Goal: Register for event/course

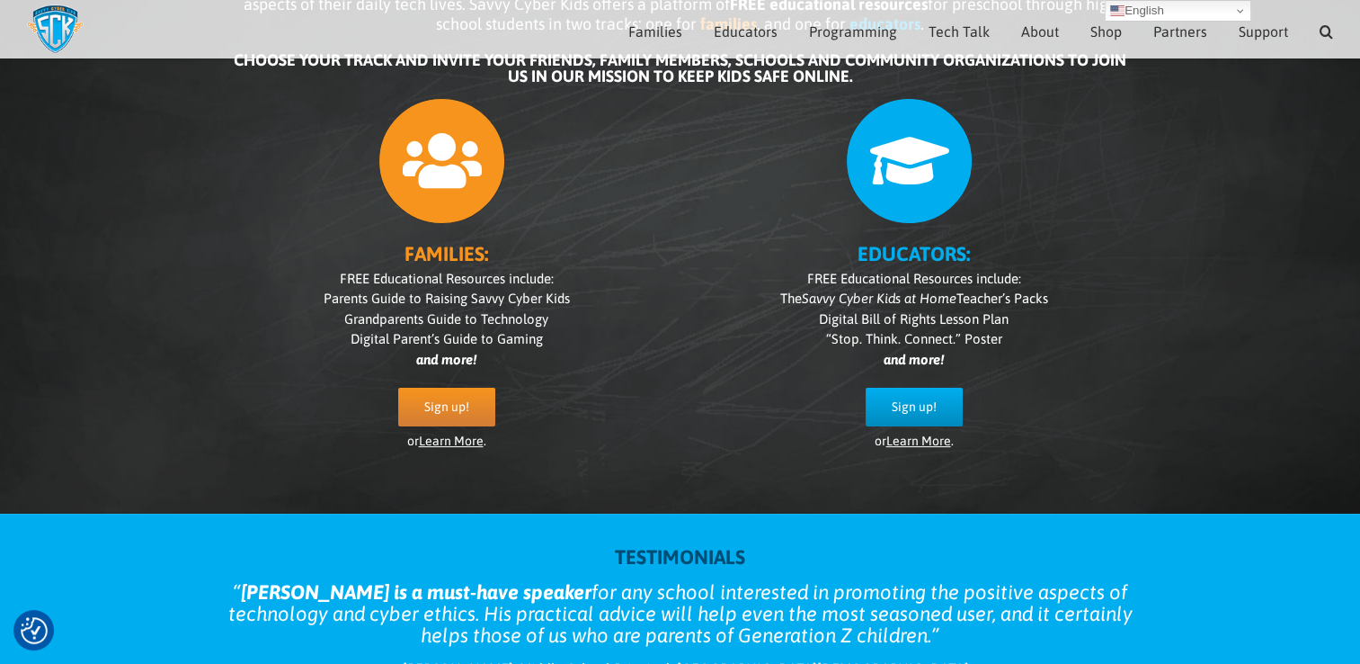
scroll to position [183, 0]
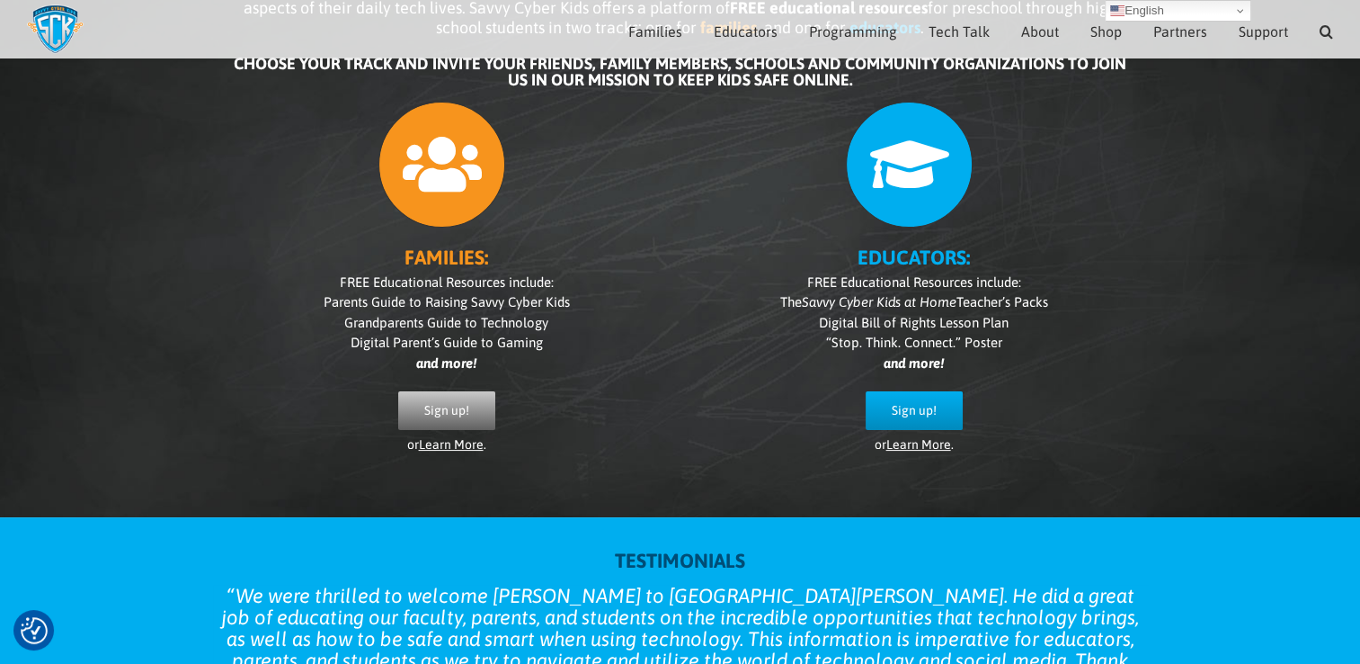
click at [433, 415] on span "Sign up!" at bounding box center [446, 410] width 45 height 15
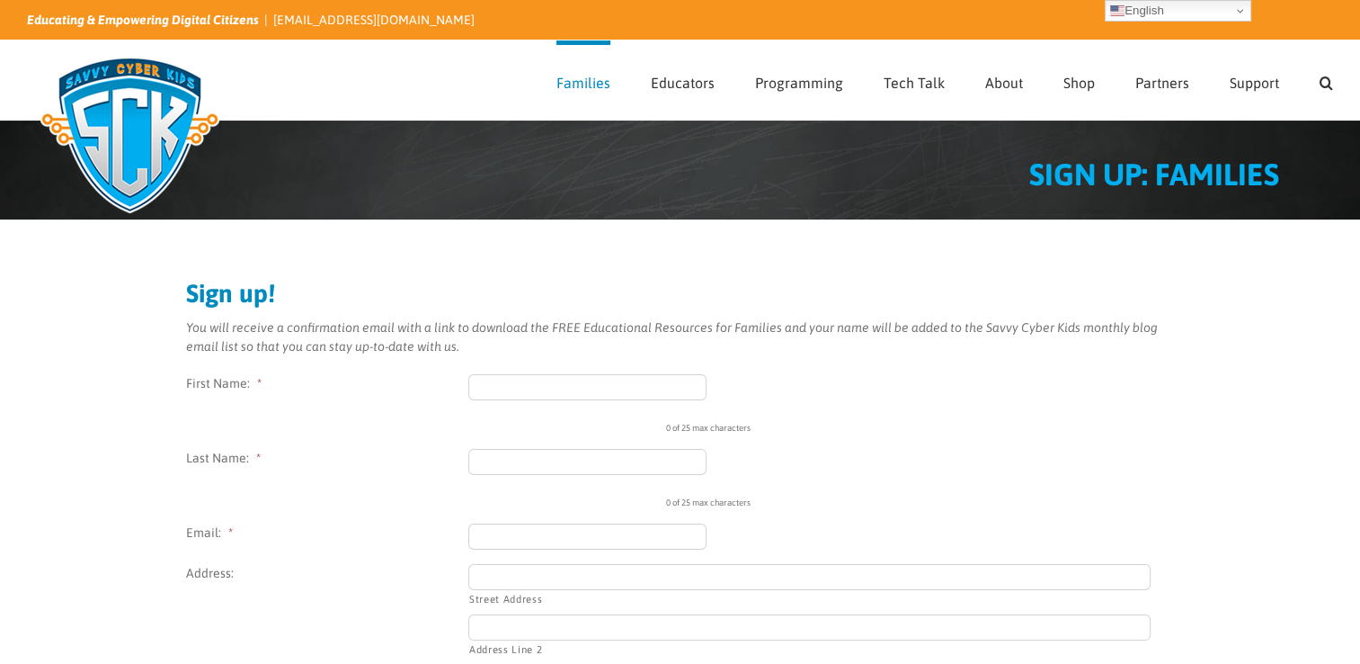
click at [500, 387] on input "First Name: *" at bounding box center [587, 387] width 239 height 26
type input "Gelor"
type input "Royce"
type input "roytegagroup@gmail.com"
type input "Lagos"
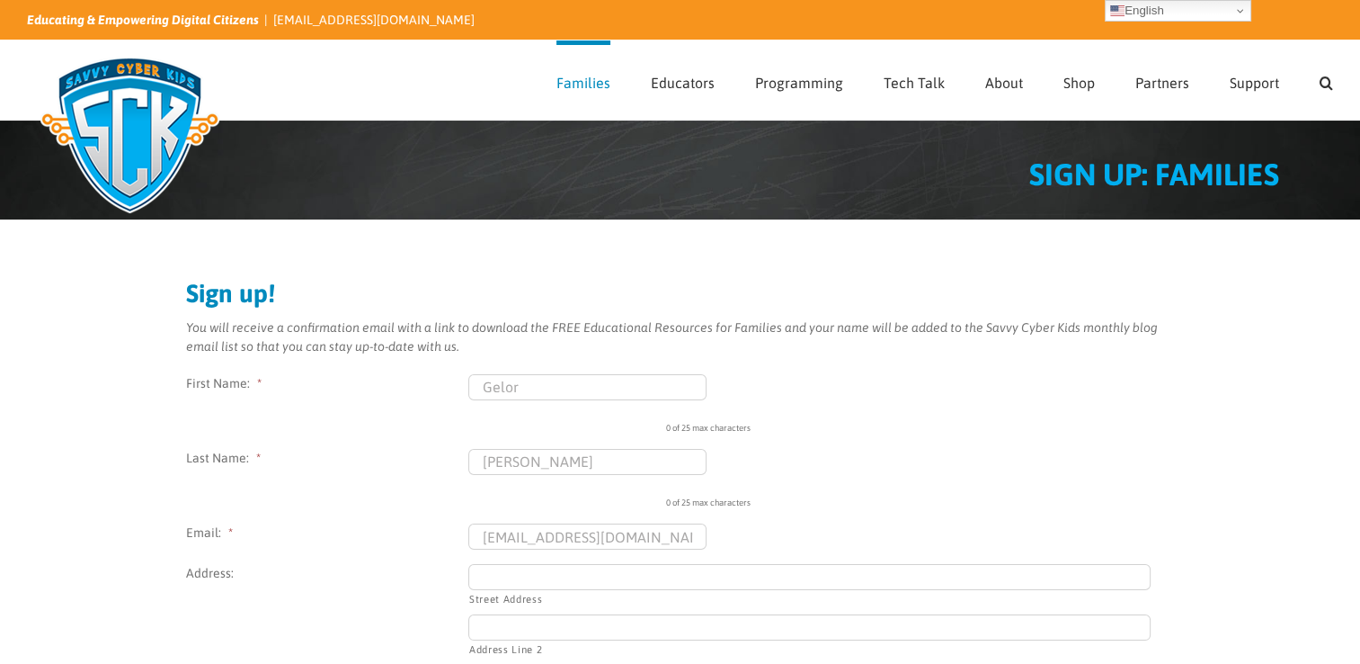
type input "+234"
select select "[GEOGRAPHIC_DATA]"
type input "(080) 382-2947"
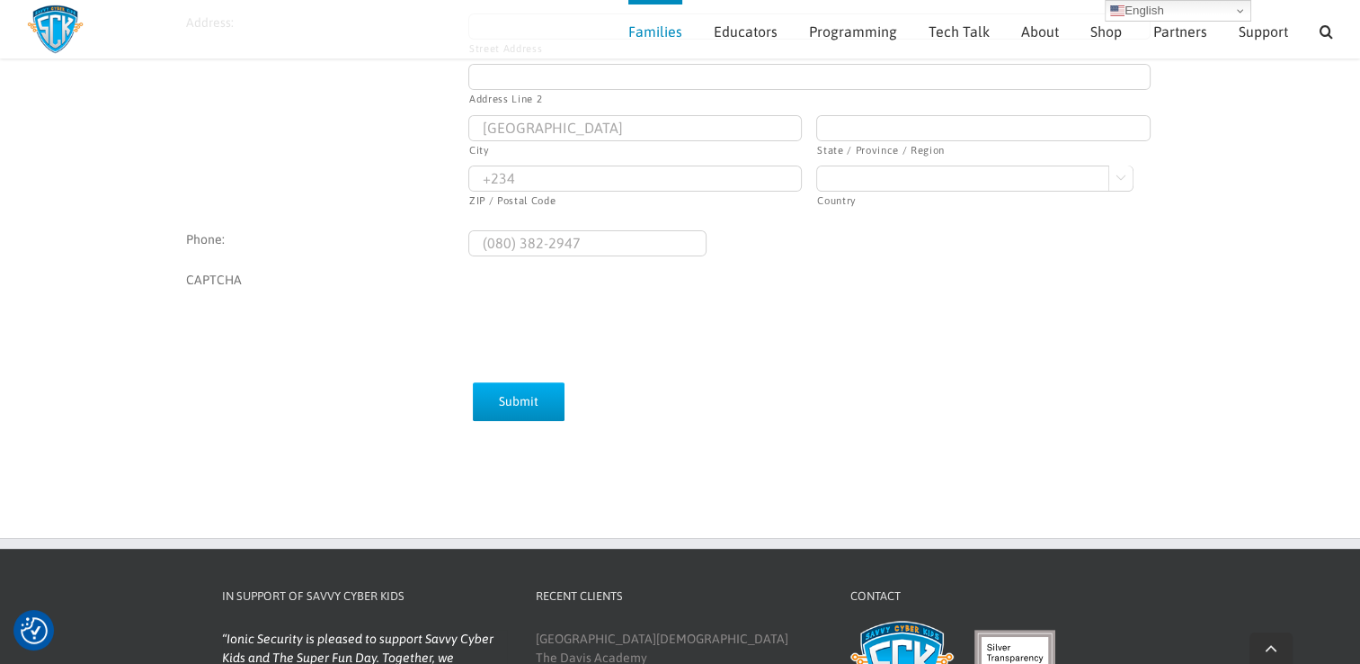
scroll to position [533, 0]
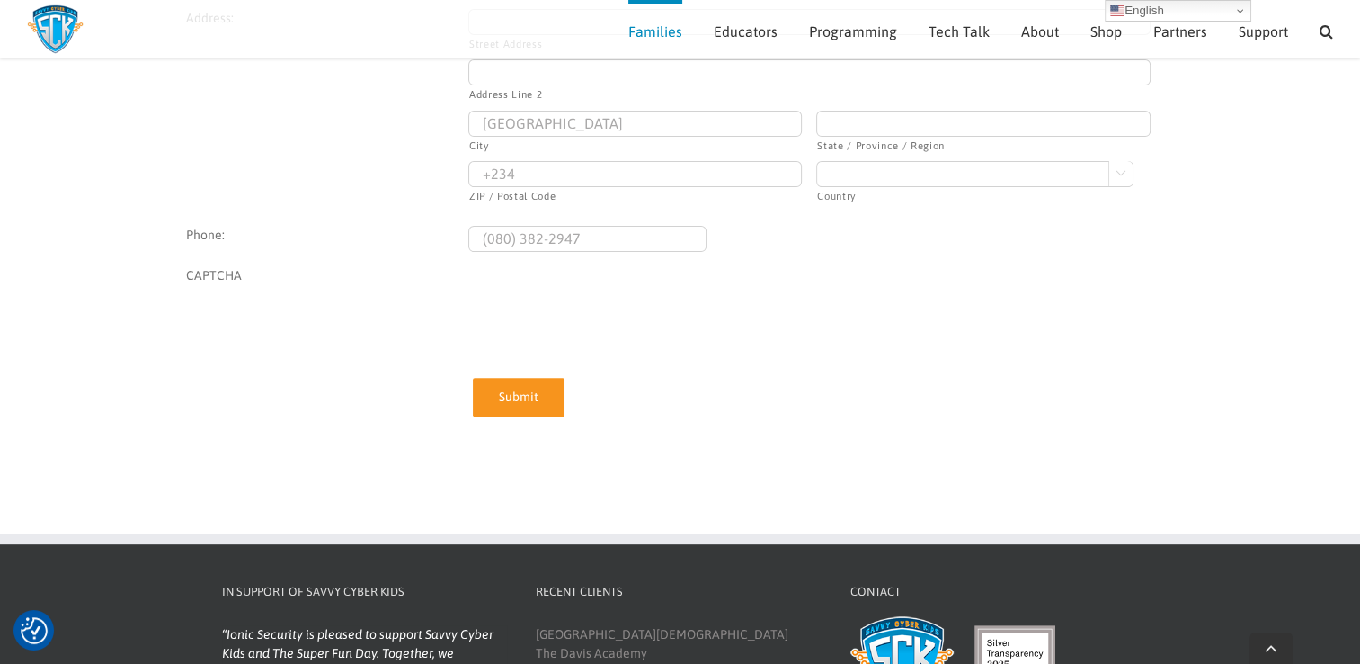
click at [519, 401] on input "Submit" at bounding box center [519, 397] width 92 height 39
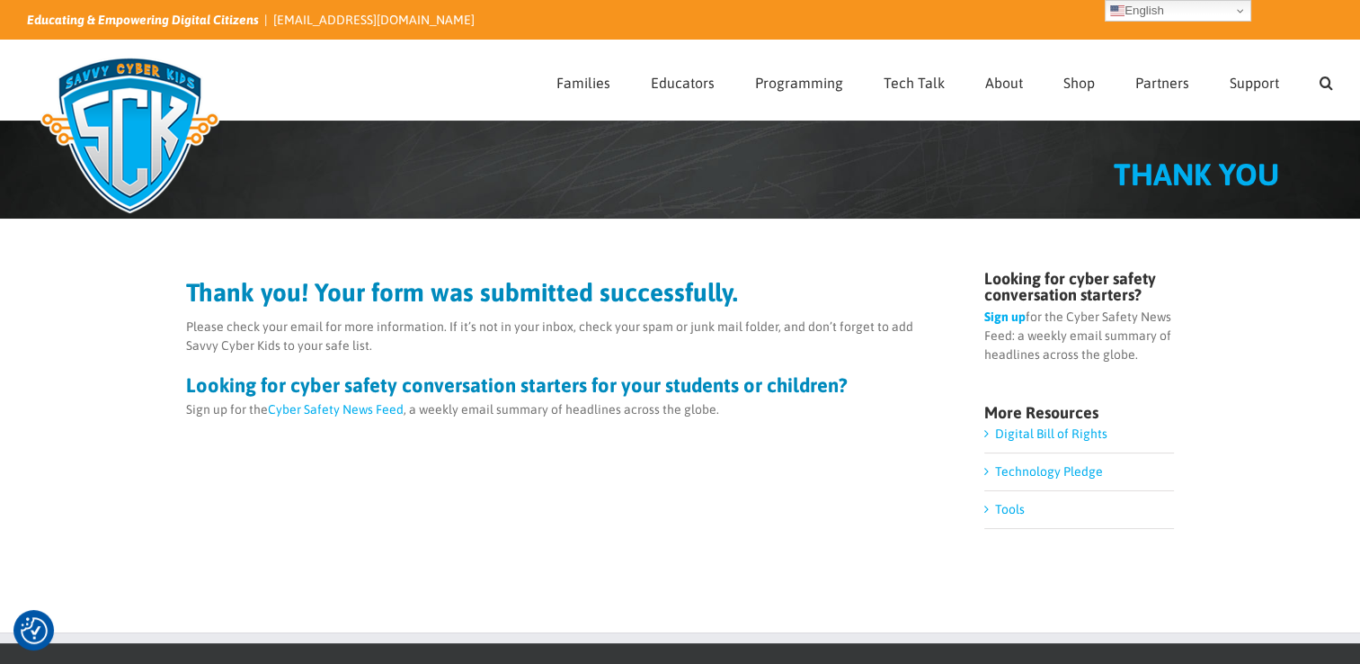
click at [1038, 472] on link "Technology Pledge" at bounding box center [1049, 471] width 108 height 14
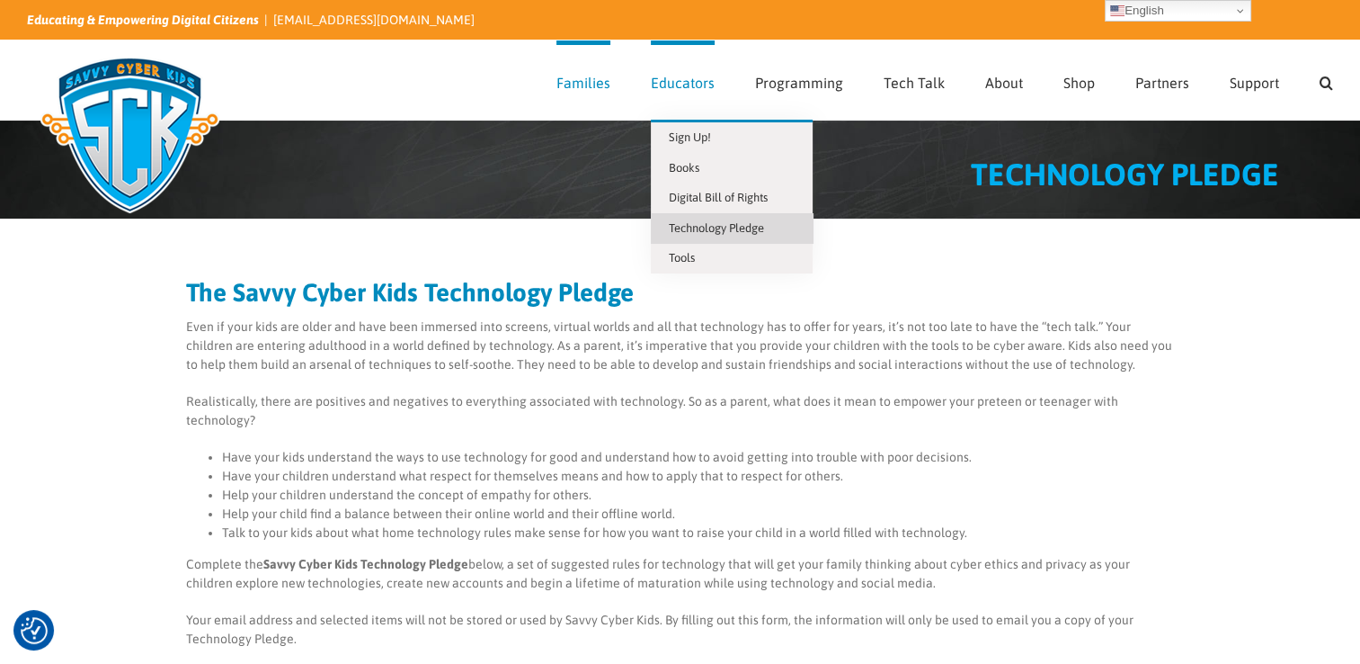
click at [687, 81] on span "Educators" at bounding box center [683, 83] width 64 height 14
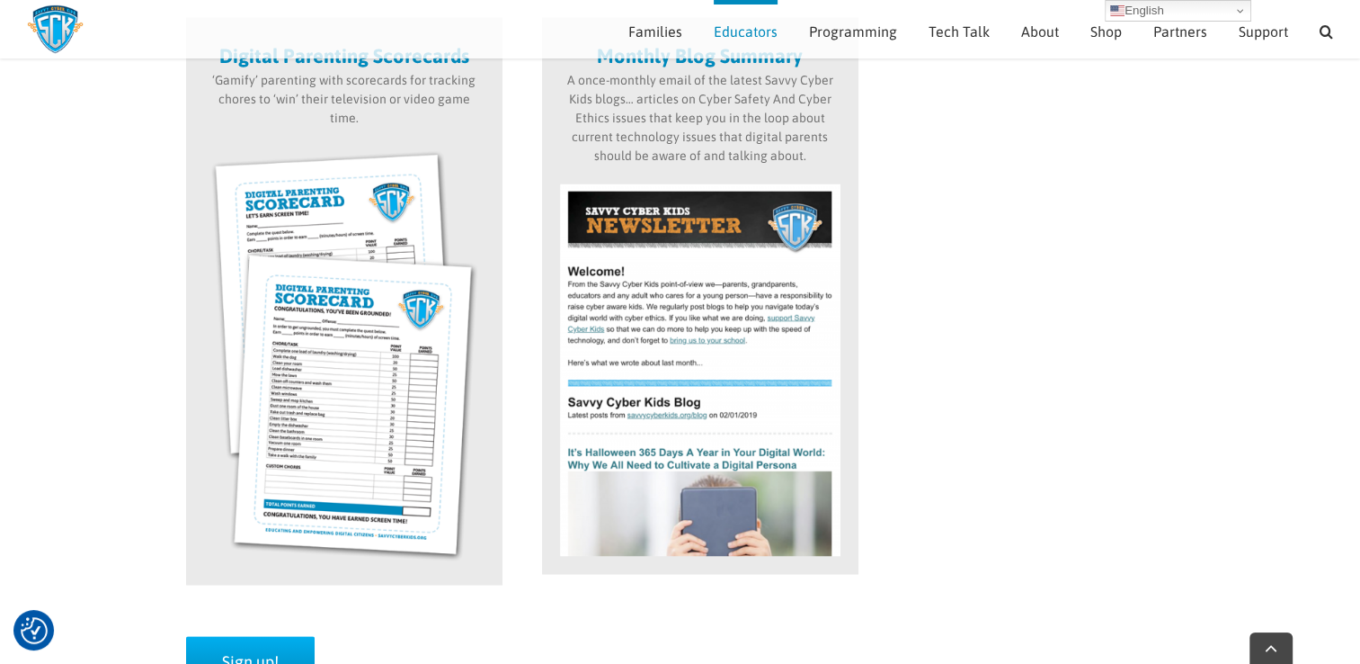
scroll to position [2820, 0]
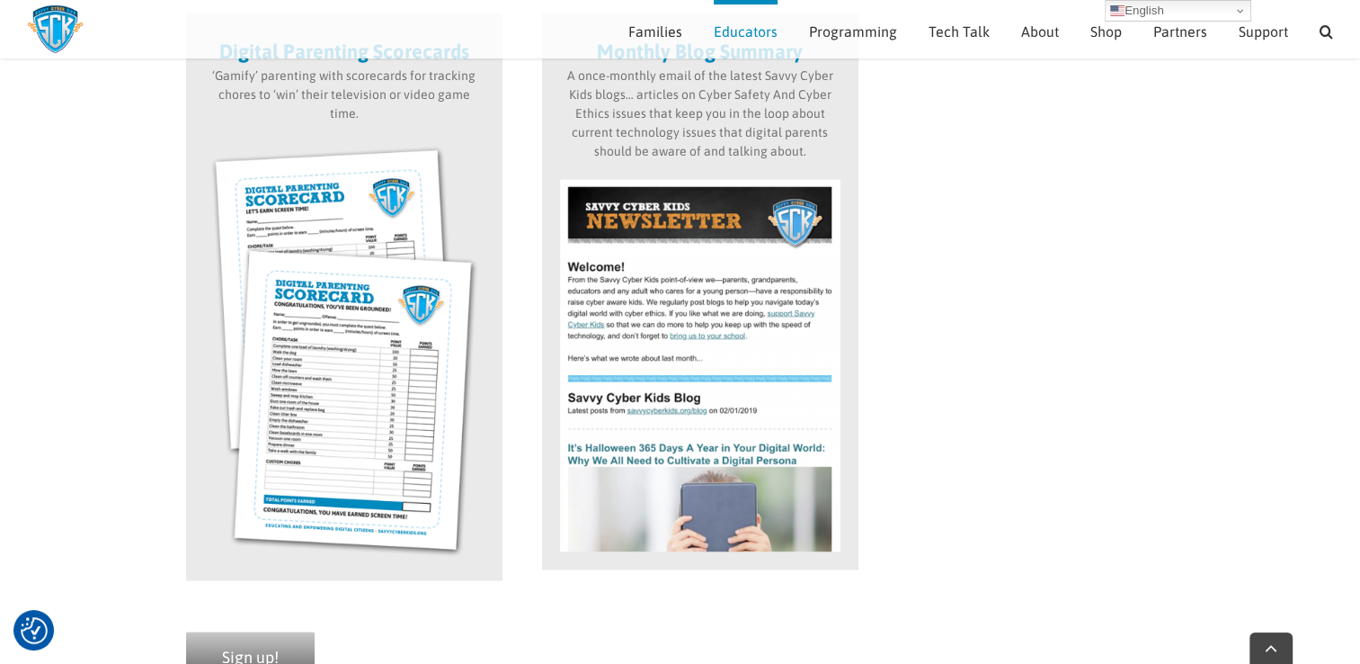
click at [260, 646] on span "Sign up!" at bounding box center [250, 655] width 57 height 19
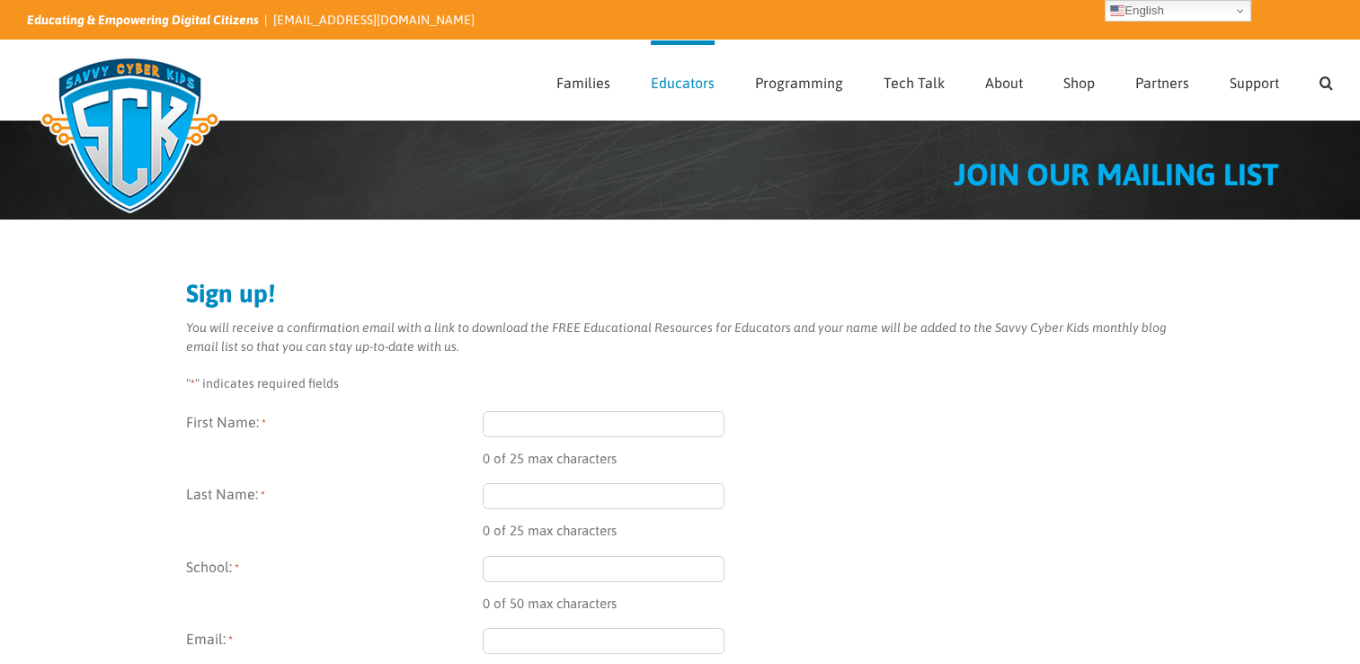
click at [536, 432] on input "First Name: *" at bounding box center [604, 424] width 243 height 26
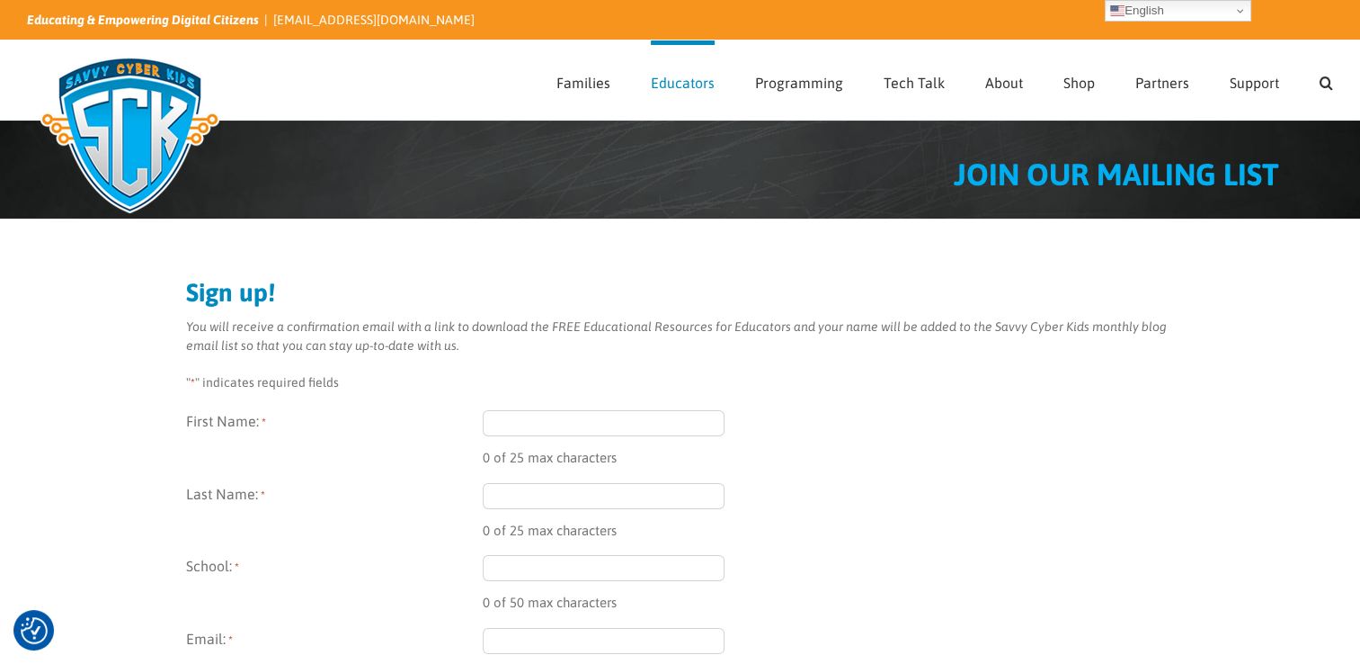
type input "Gelor"
type input "[PERSON_NAME]"
type input "[EMAIL_ADDRESS][DOMAIN_NAME]"
type input "[GEOGRAPHIC_DATA]"
type input "+234"
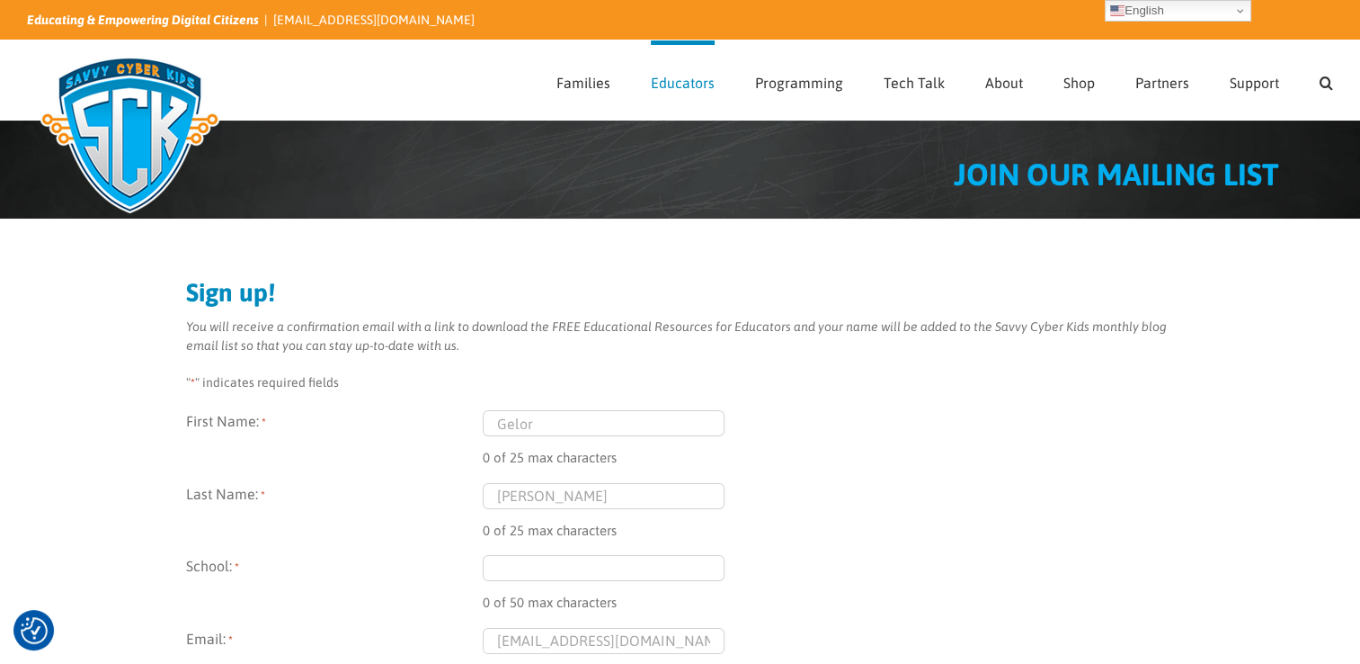
select select "[GEOGRAPHIC_DATA]"
type input "(080) 382-2947"
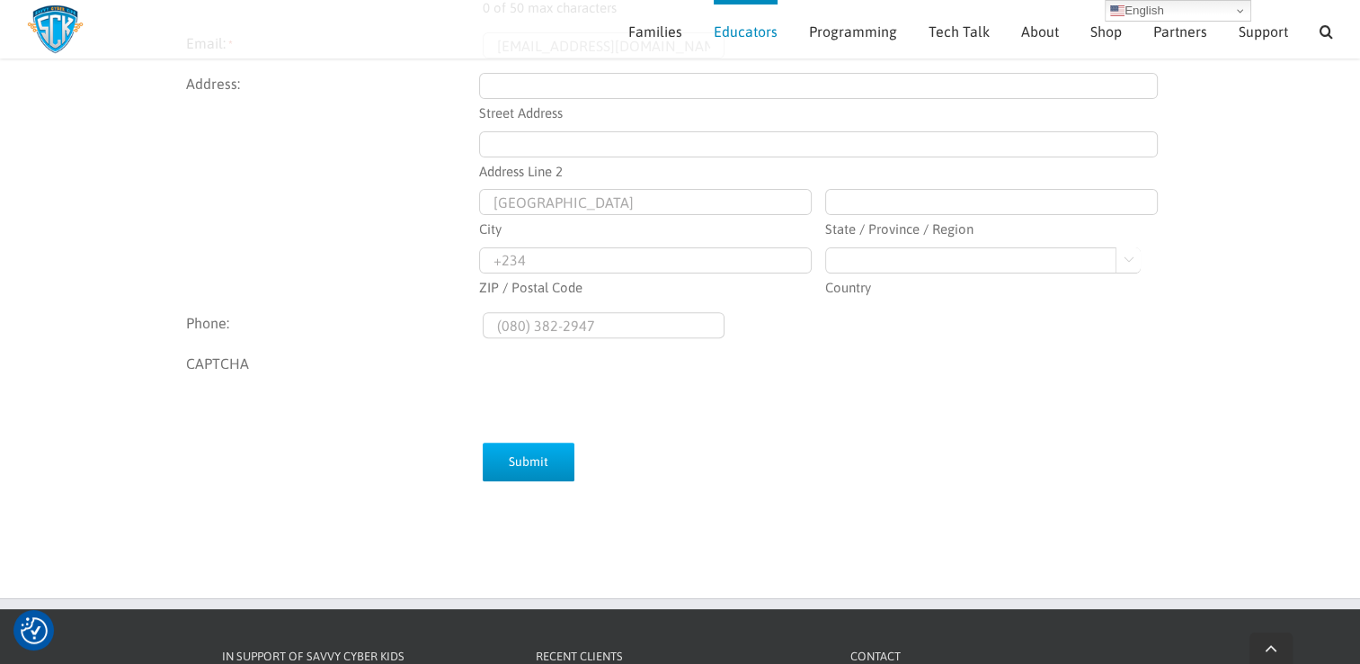
scroll to position [577, 0]
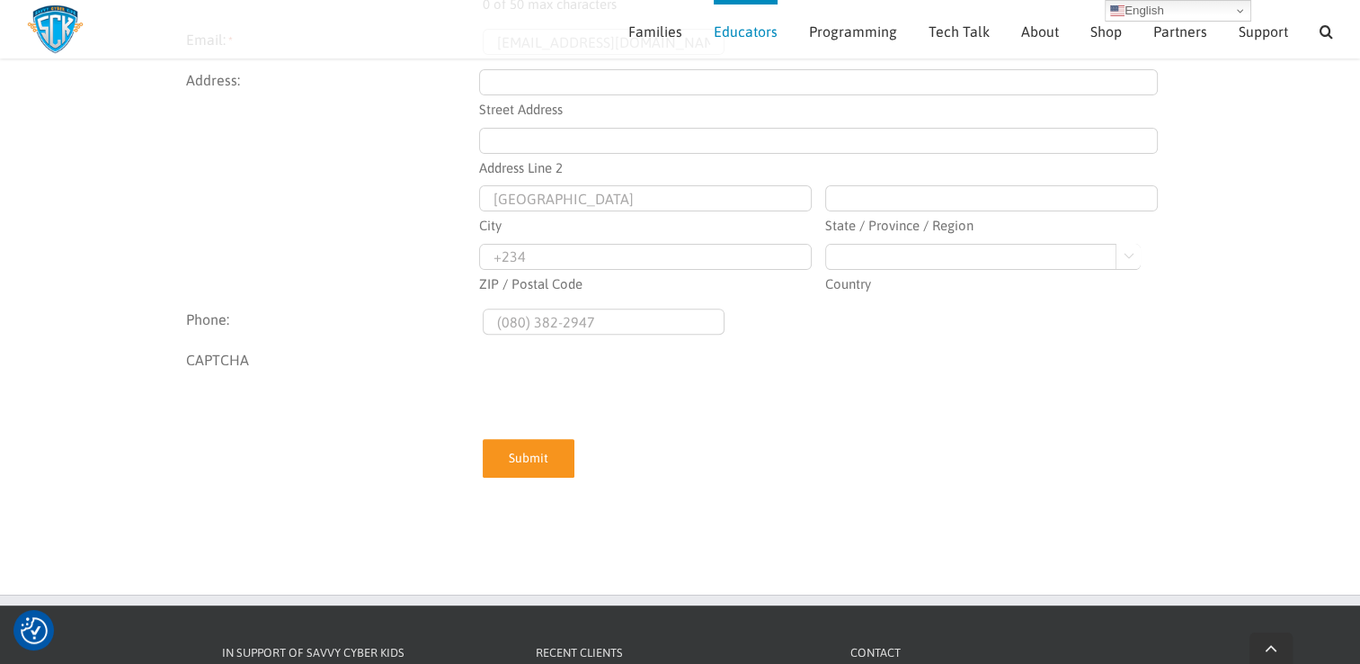
click at [535, 457] on input "Submit" at bounding box center [529, 458] width 92 height 39
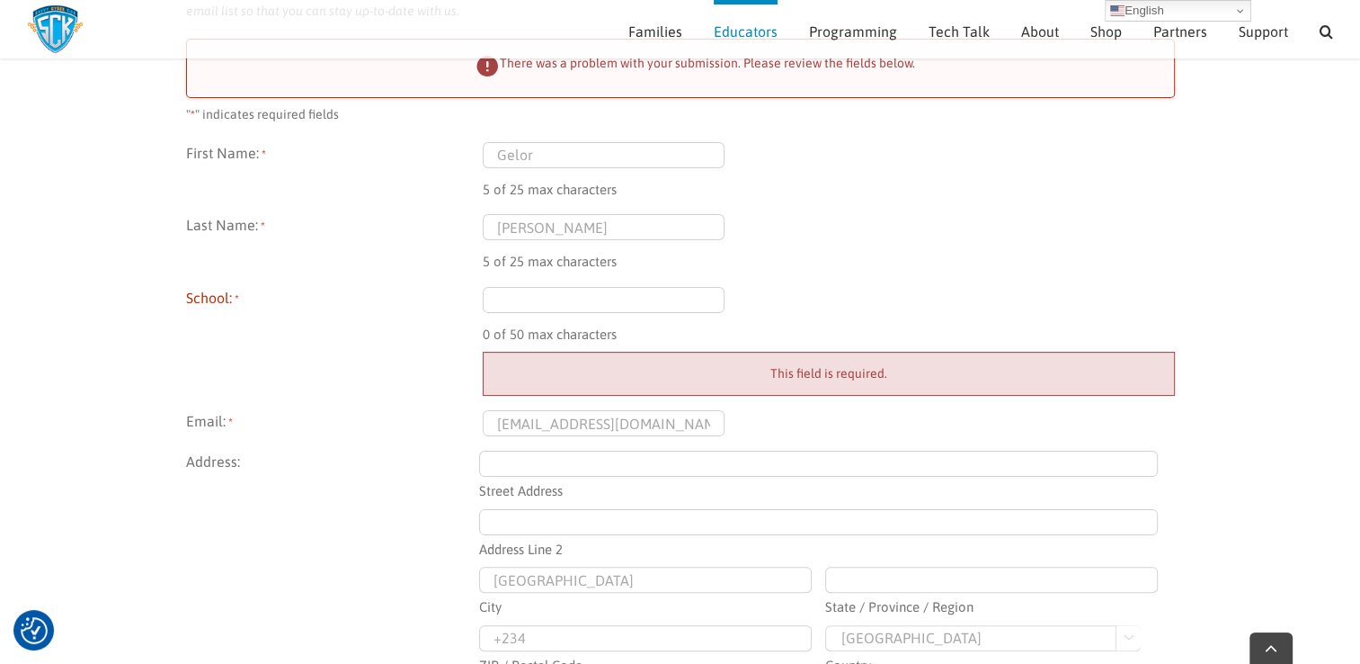
scroll to position [315, 0]
click at [514, 297] on input "School: *" at bounding box center [604, 299] width 243 height 26
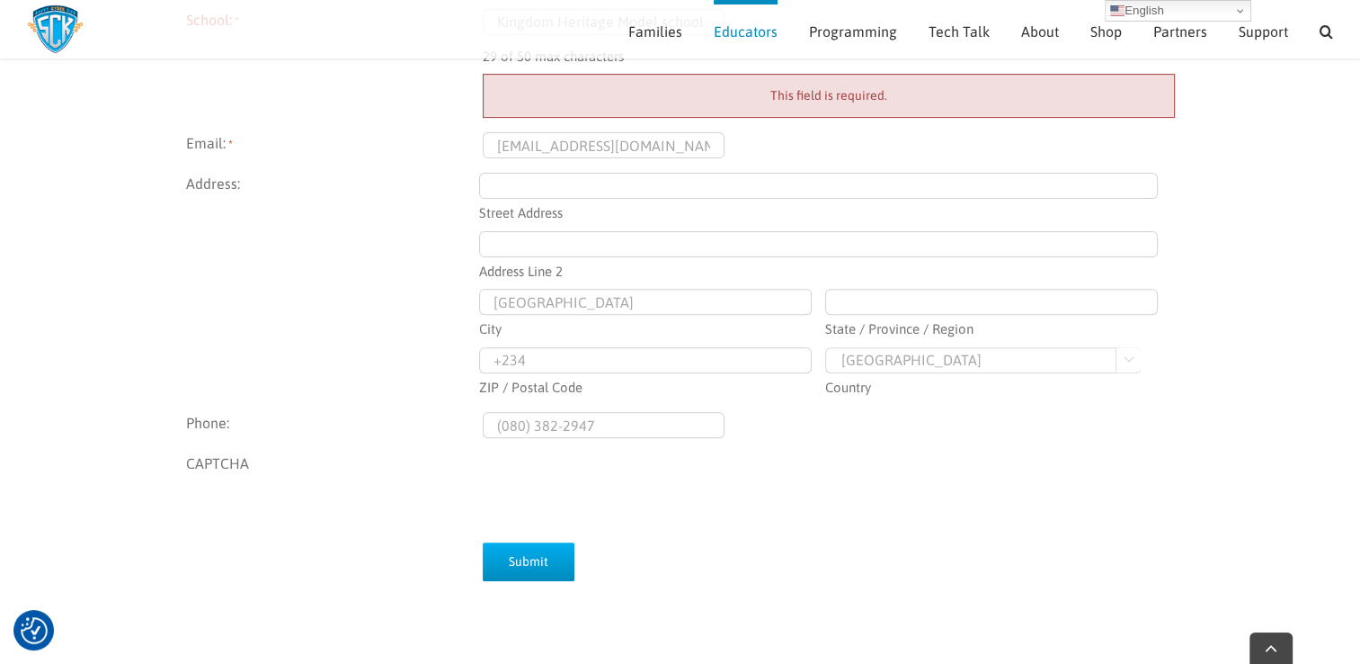
scroll to position [602, 0]
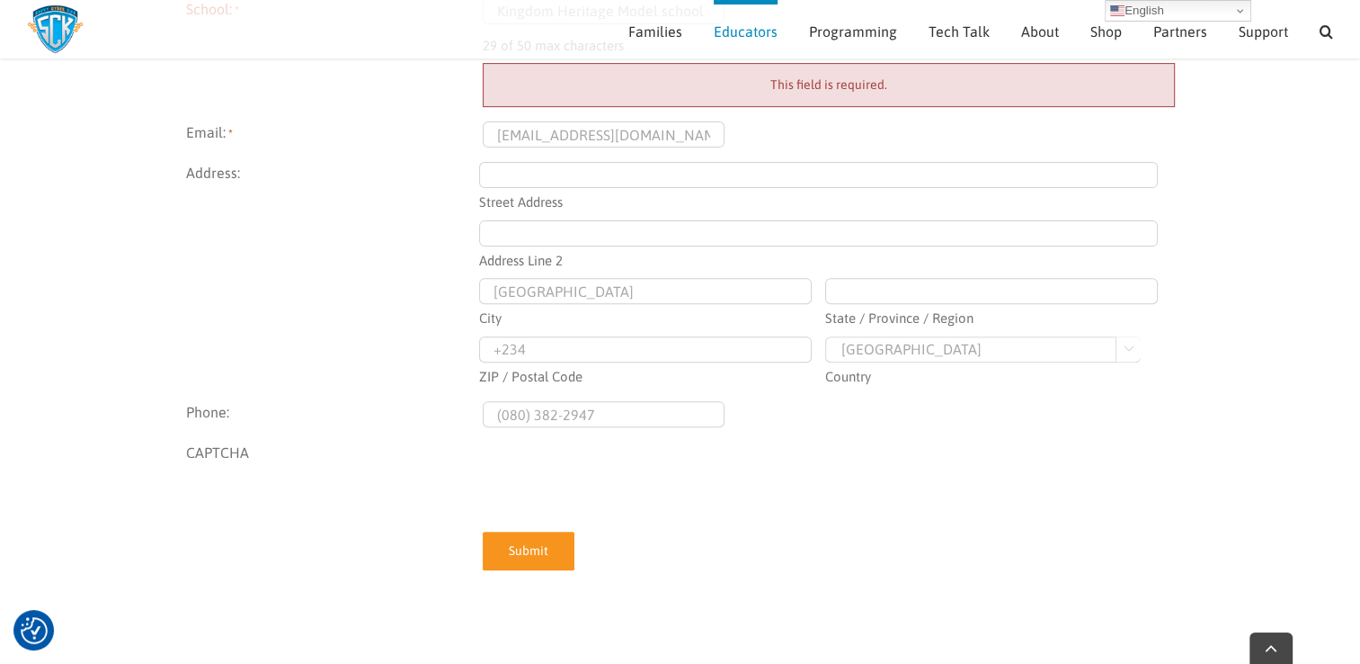
type input "Kingdom Heritage Model school"
click at [535, 550] on input "Submit" at bounding box center [529, 550] width 92 height 39
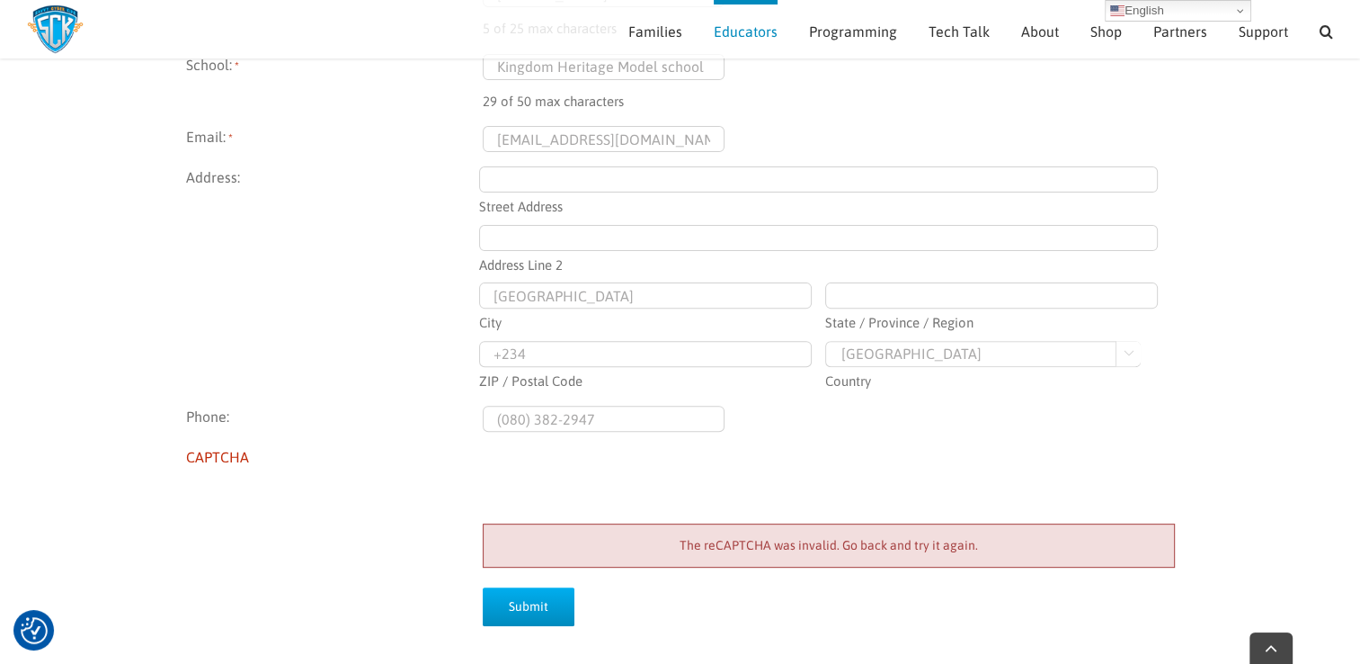
scroll to position [548, 0]
click at [547, 608] on input "Submit" at bounding box center [529, 604] width 92 height 39
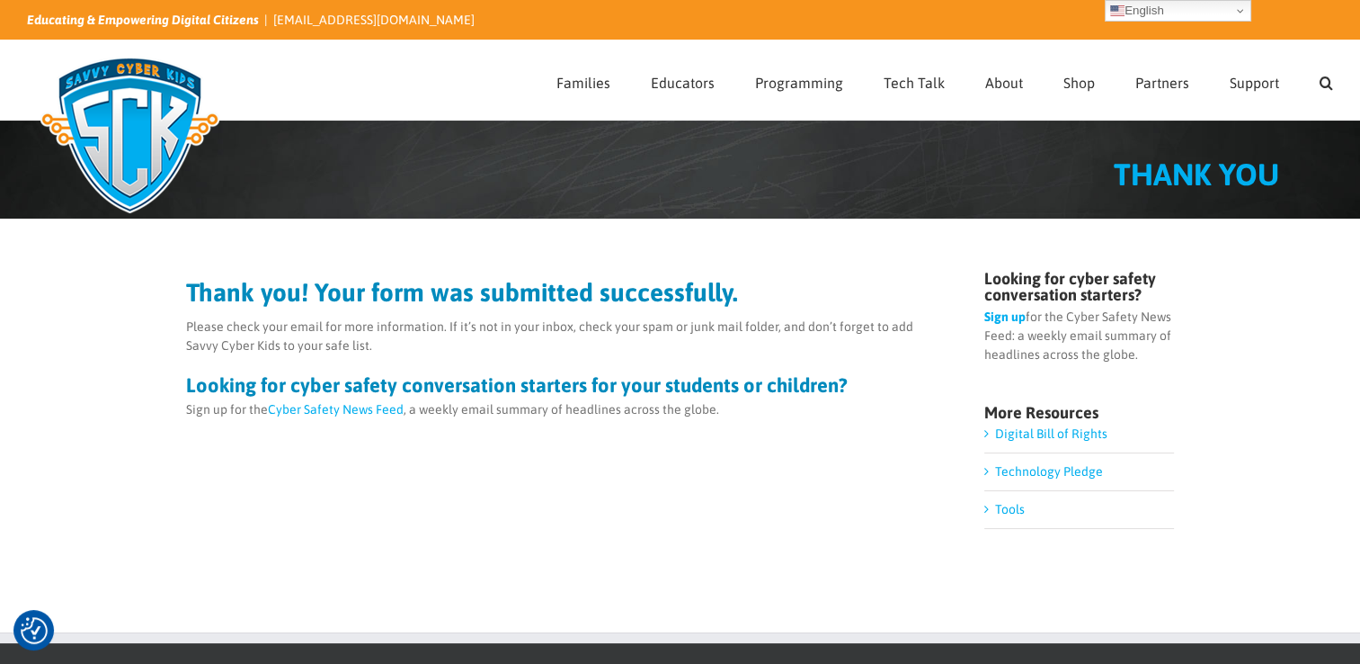
click at [995, 512] on link "Tools" at bounding box center [1010, 509] width 30 height 14
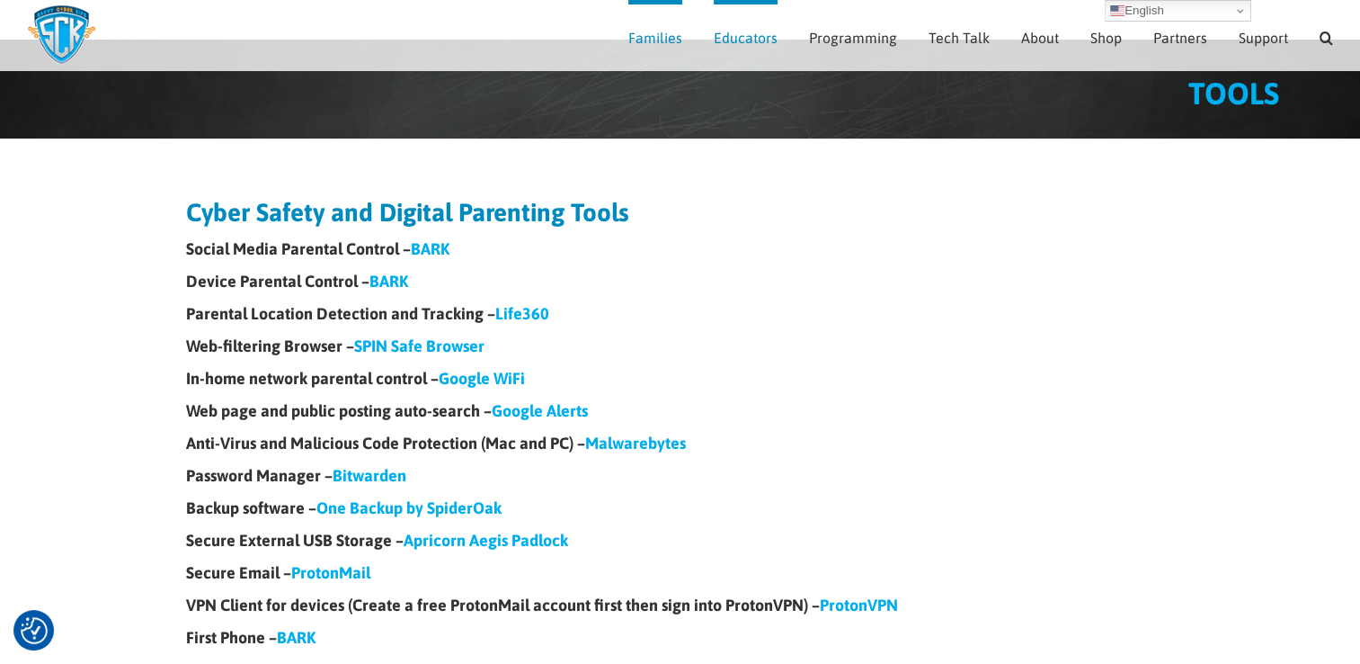
scroll to position [79, 0]
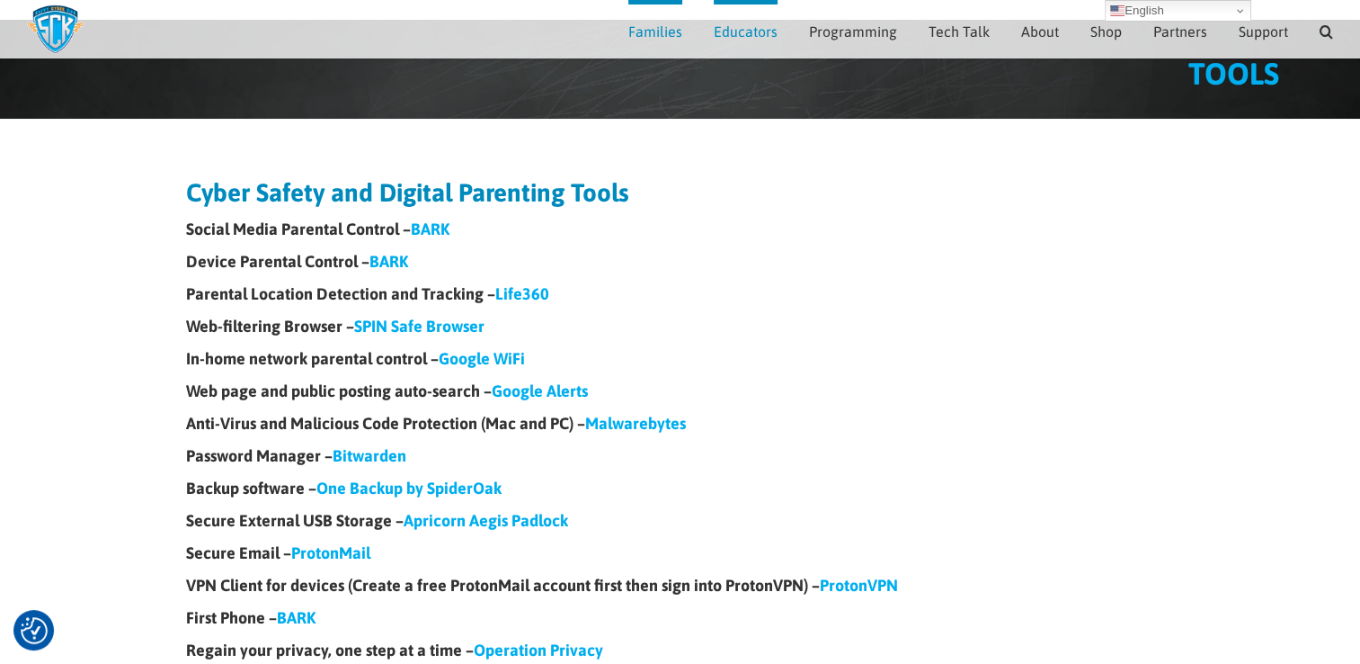
click at [372, 453] on link "Bitwarden" at bounding box center [370, 455] width 74 height 19
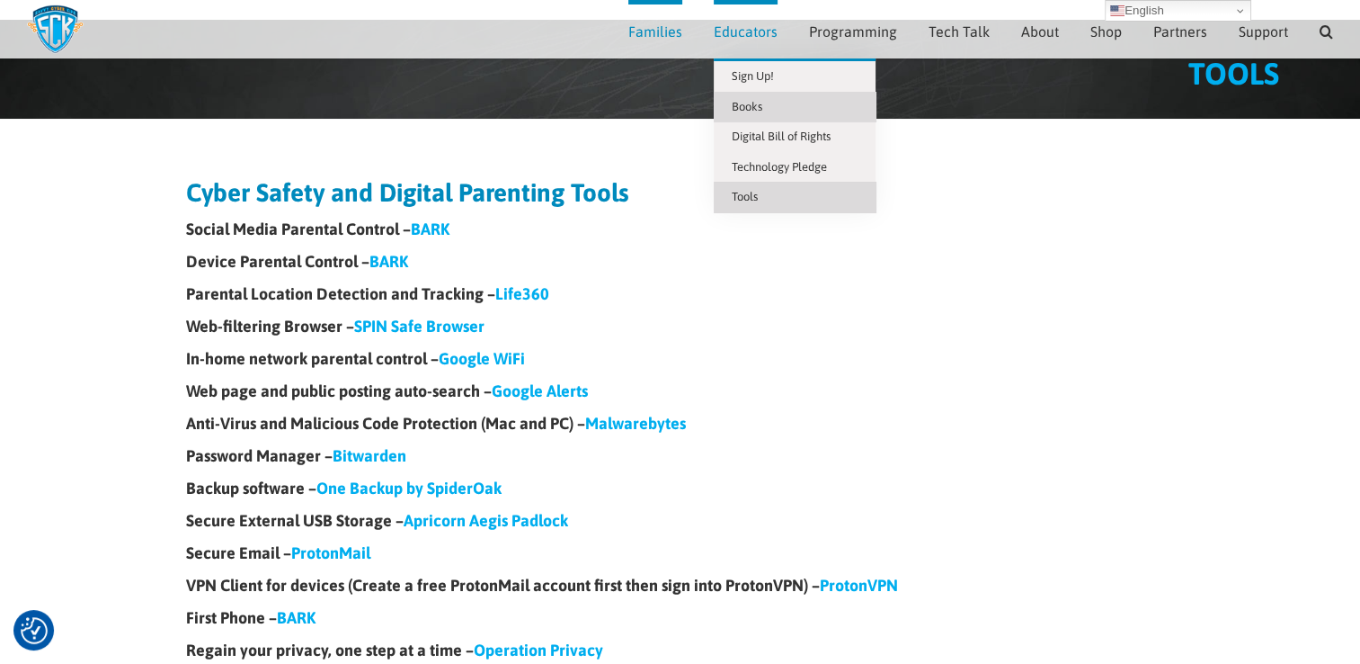
click at [753, 107] on span "Books" at bounding box center [747, 106] width 31 height 13
